Goal: Transaction & Acquisition: Book appointment/travel/reservation

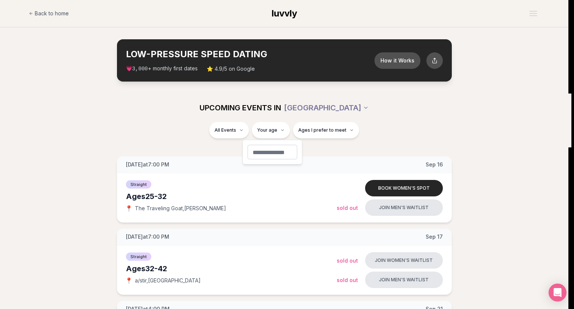
type input "**"
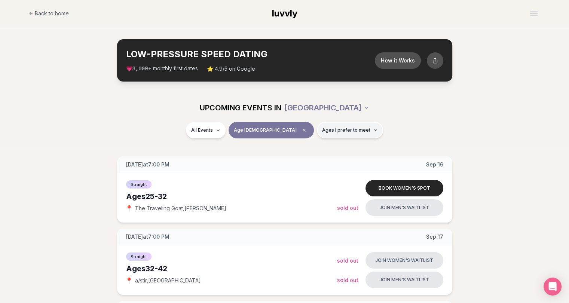
click at [322, 132] on span "Ages I prefer to meet" at bounding box center [346, 130] width 48 height 6
click at [295, 160] on button "Around my age" at bounding box center [295, 159] width 6 height 6
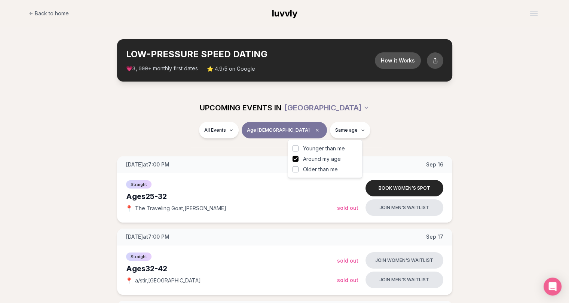
click at [295, 172] on button "Older than me" at bounding box center [295, 169] width 6 height 6
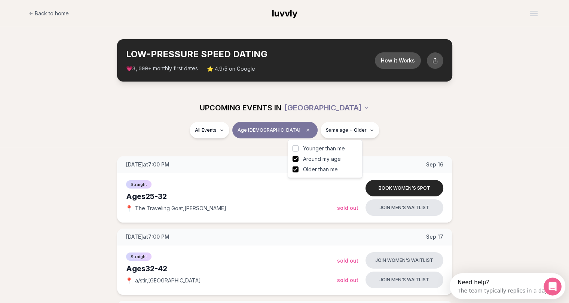
click at [410, 140] on div "All Events Age 31 Same age + Older" at bounding box center [284, 131] width 419 height 19
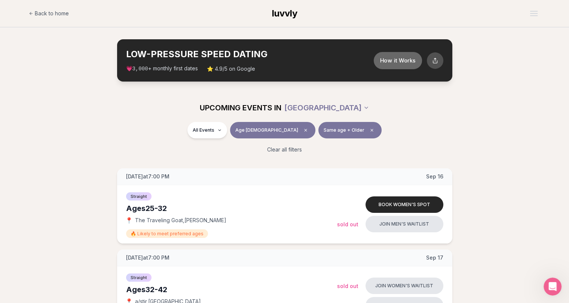
click at [407, 63] on button "How it Works" at bounding box center [397, 60] width 48 height 17
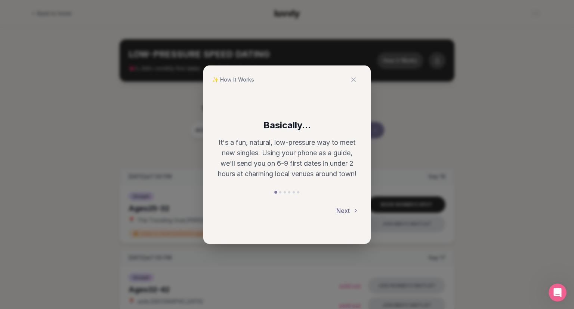
click at [348, 211] on button "Next" at bounding box center [347, 210] width 22 height 16
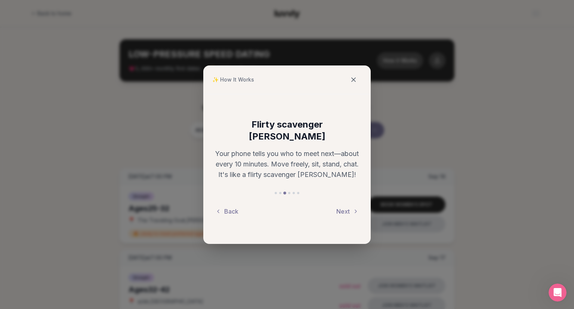
click at [356, 80] on icon at bounding box center [353, 79] width 7 height 7
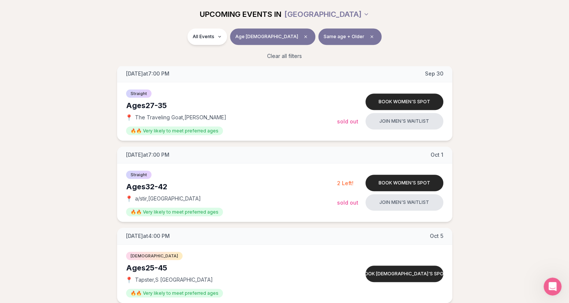
scroll to position [523, 0]
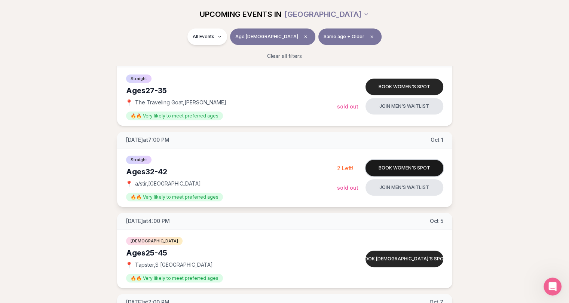
click at [416, 171] on button "Book women's spot" at bounding box center [404, 168] width 78 height 16
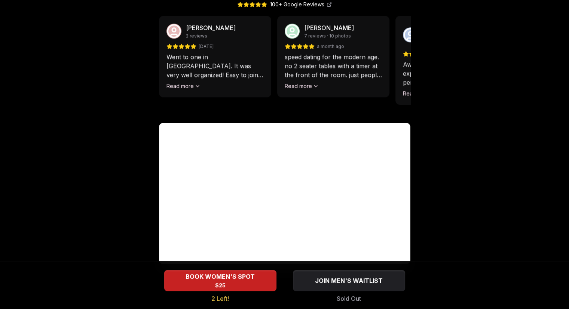
scroll to position [714, 0]
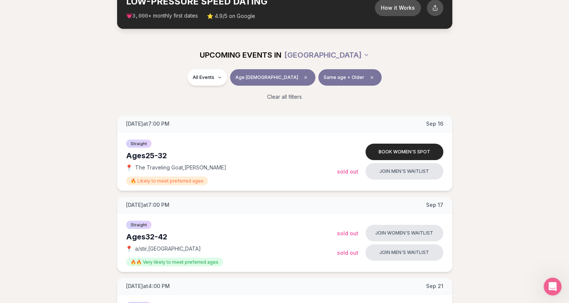
scroll to position [37, 0]
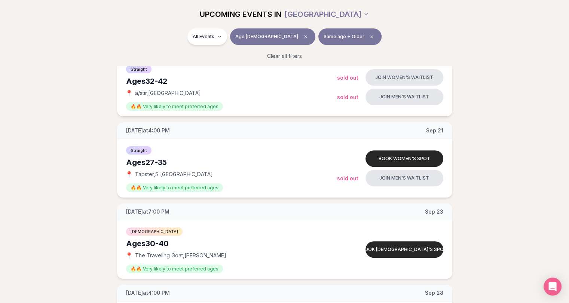
scroll to position [187, 0]
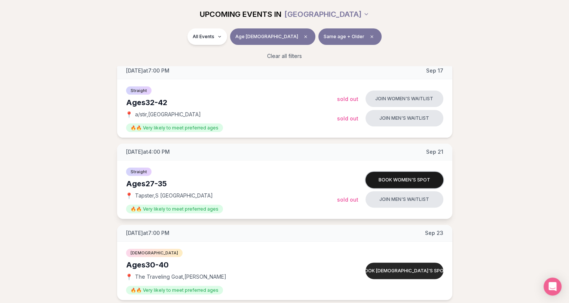
click at [390, 176] on button "Book women's spot" at bounding box center [404, 180] width 78 height 16
